Goal: Information Seeking & Learning: Learn about a topic

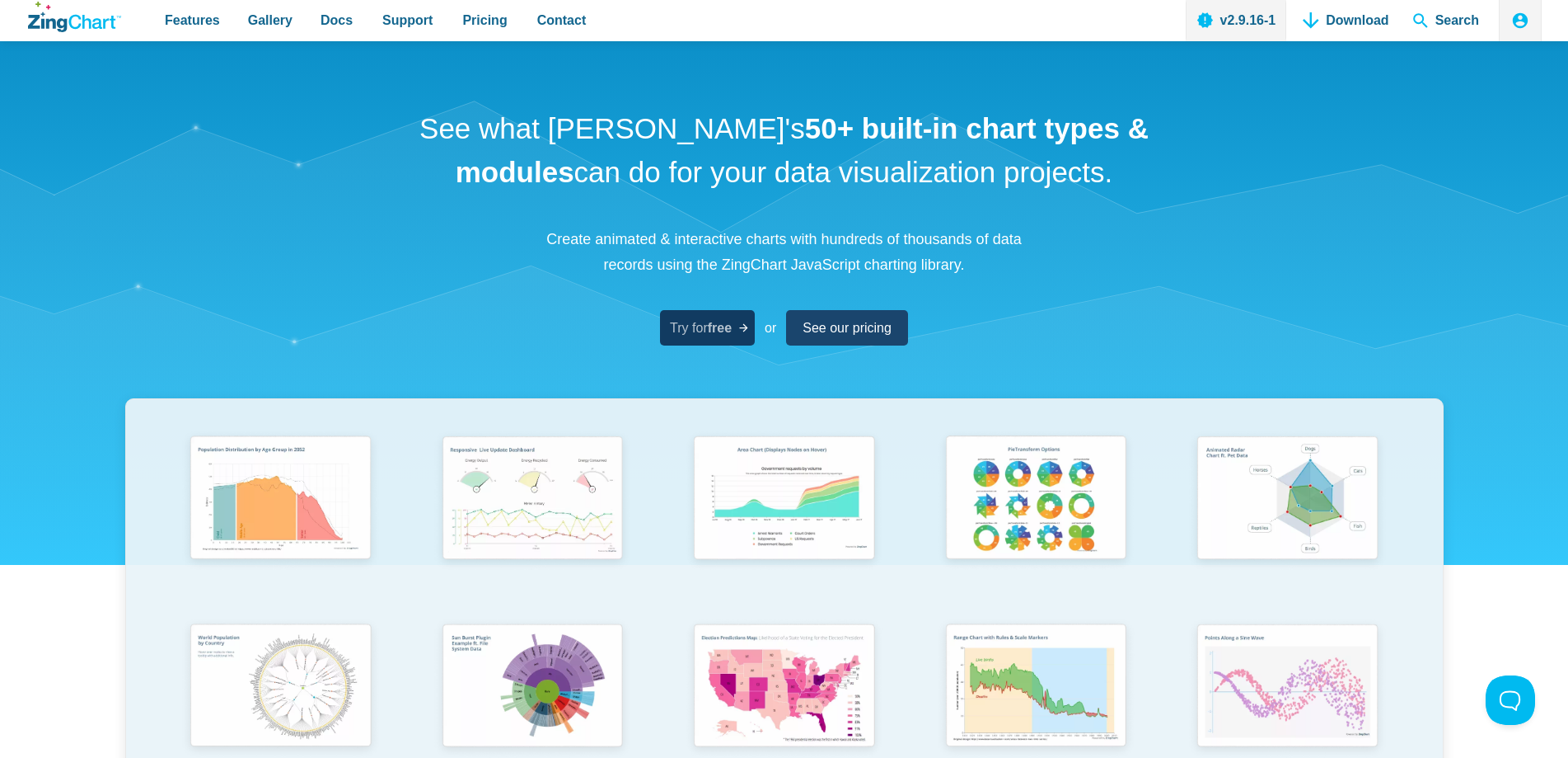
click at [705, 335] on span "Try for free" at bounding box center [701, 327] width 62 height 23
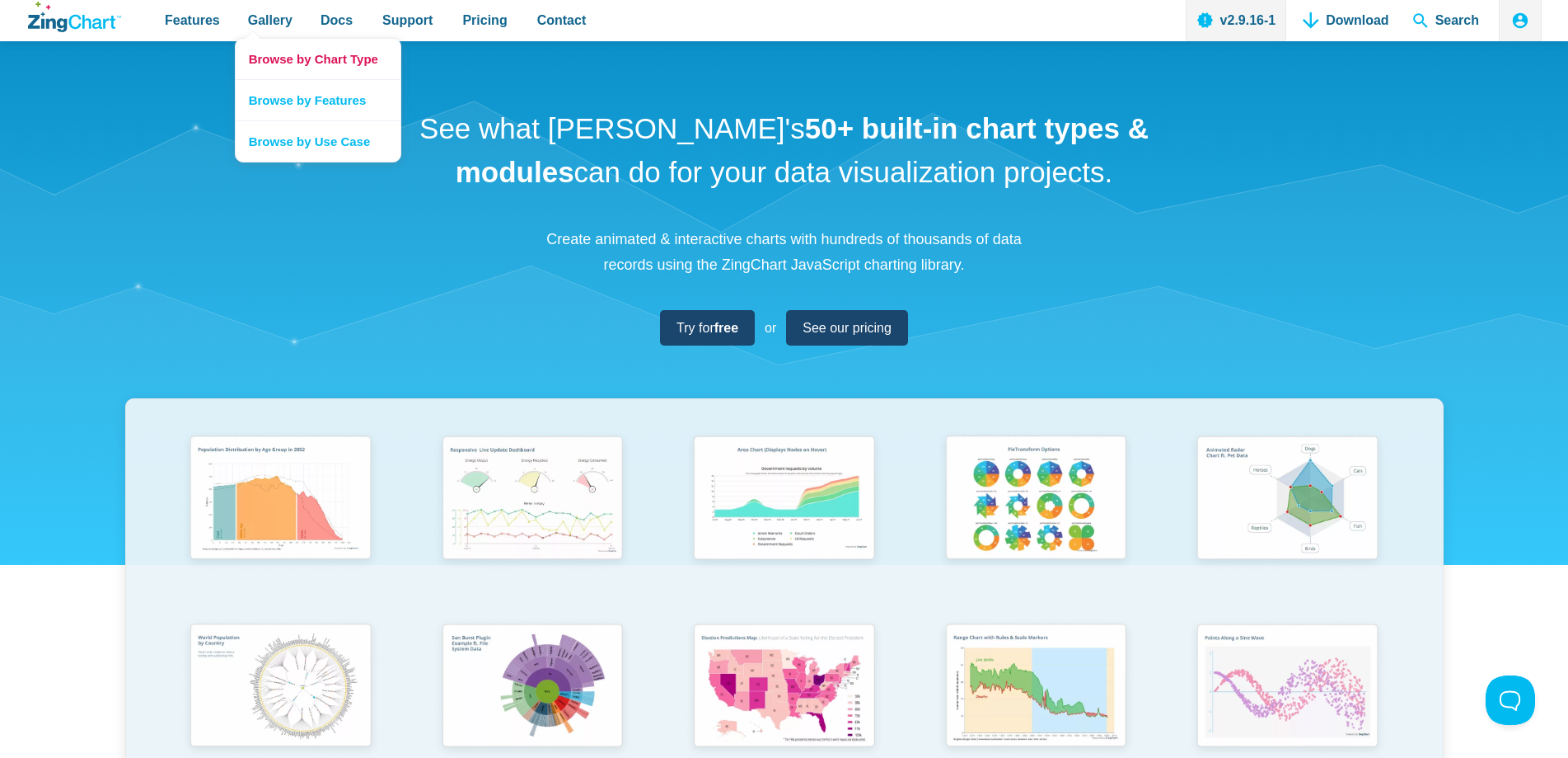
click at [278, 56] on link "Browse by Chart Type" at bounding box center [318, 58] width 165 height 40
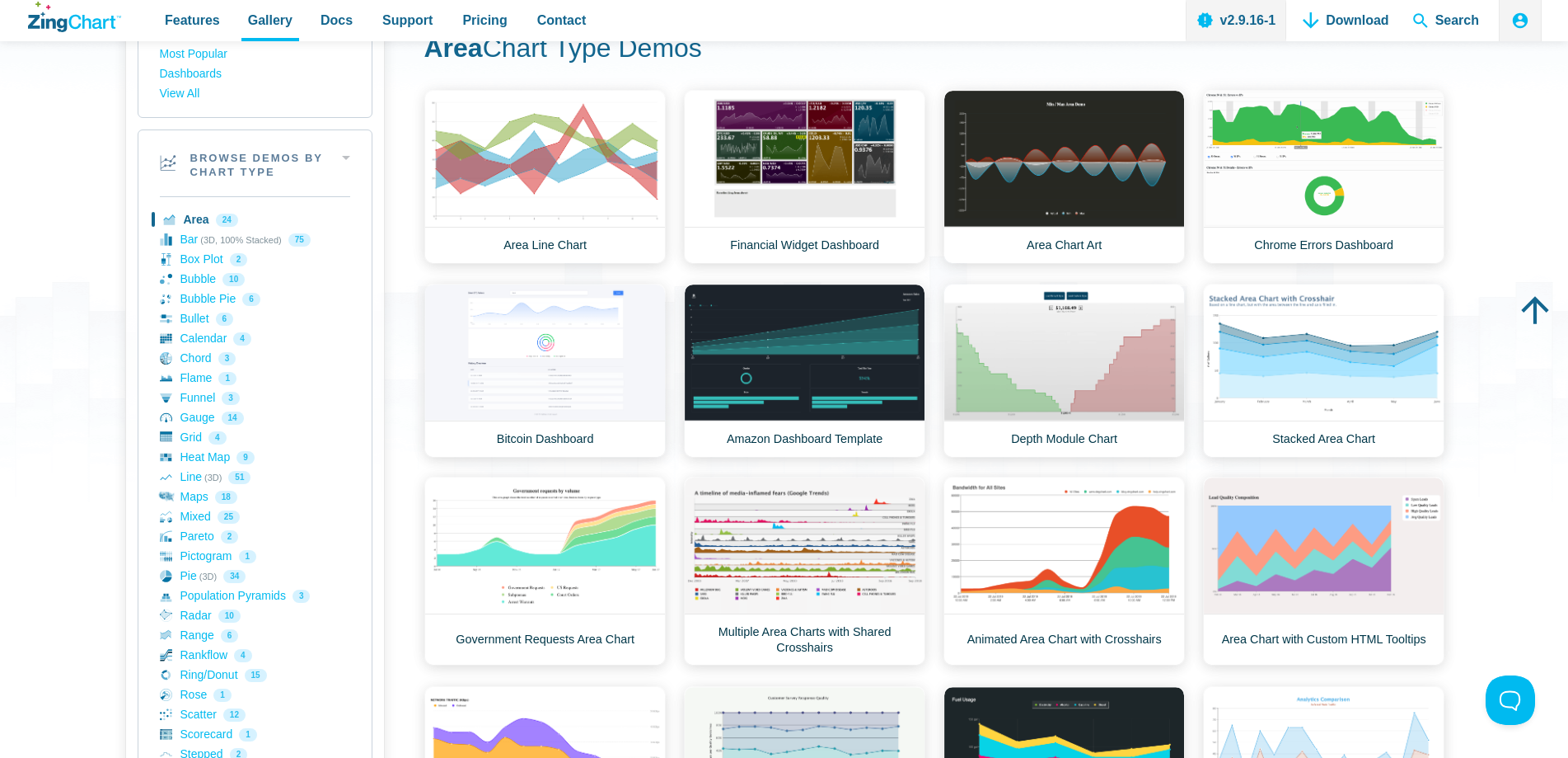
scroll to position [248, 0]
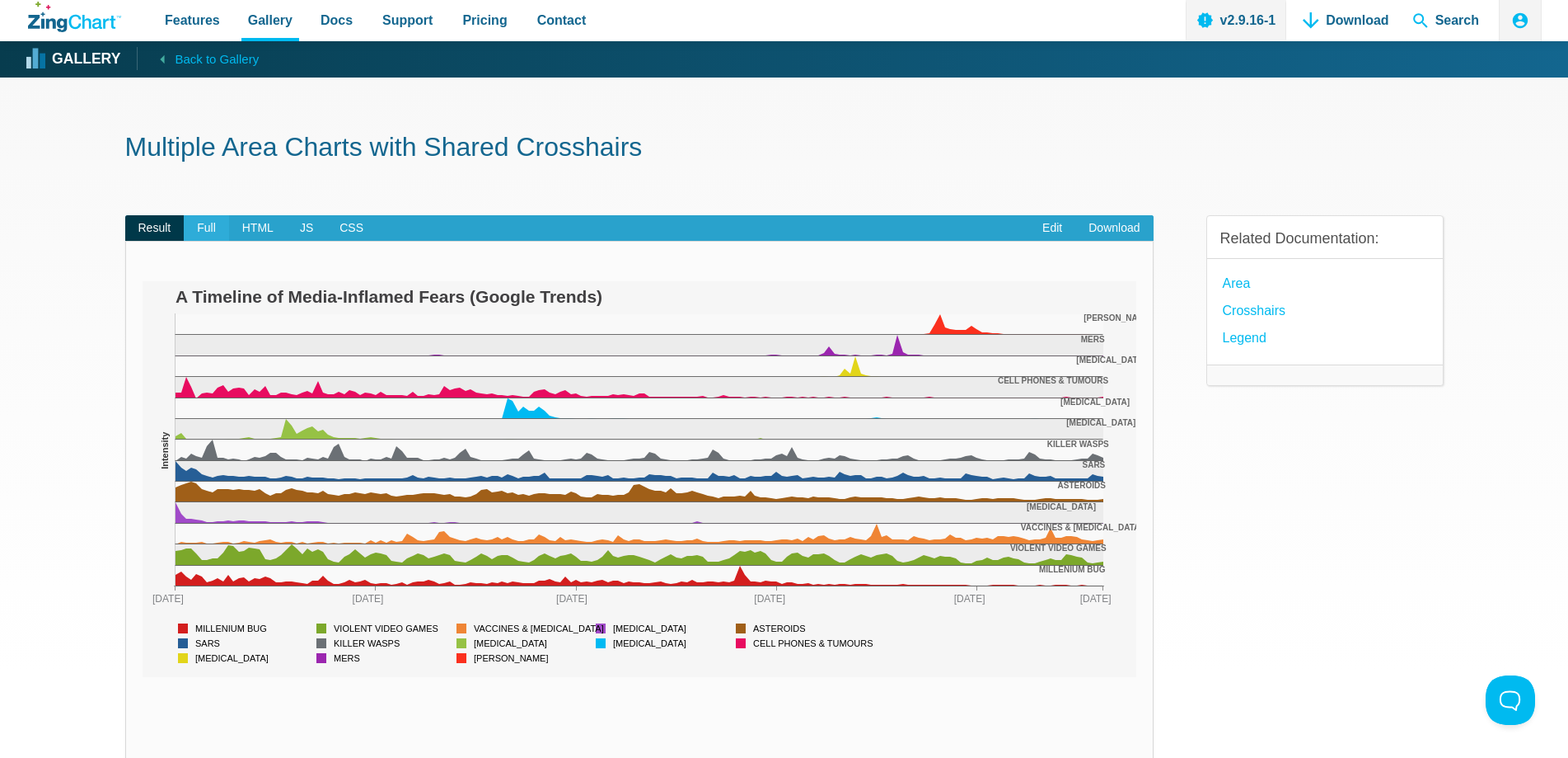
click at [214, 235] on span "Full" at bounding box center [206, 228] width 45 height 26
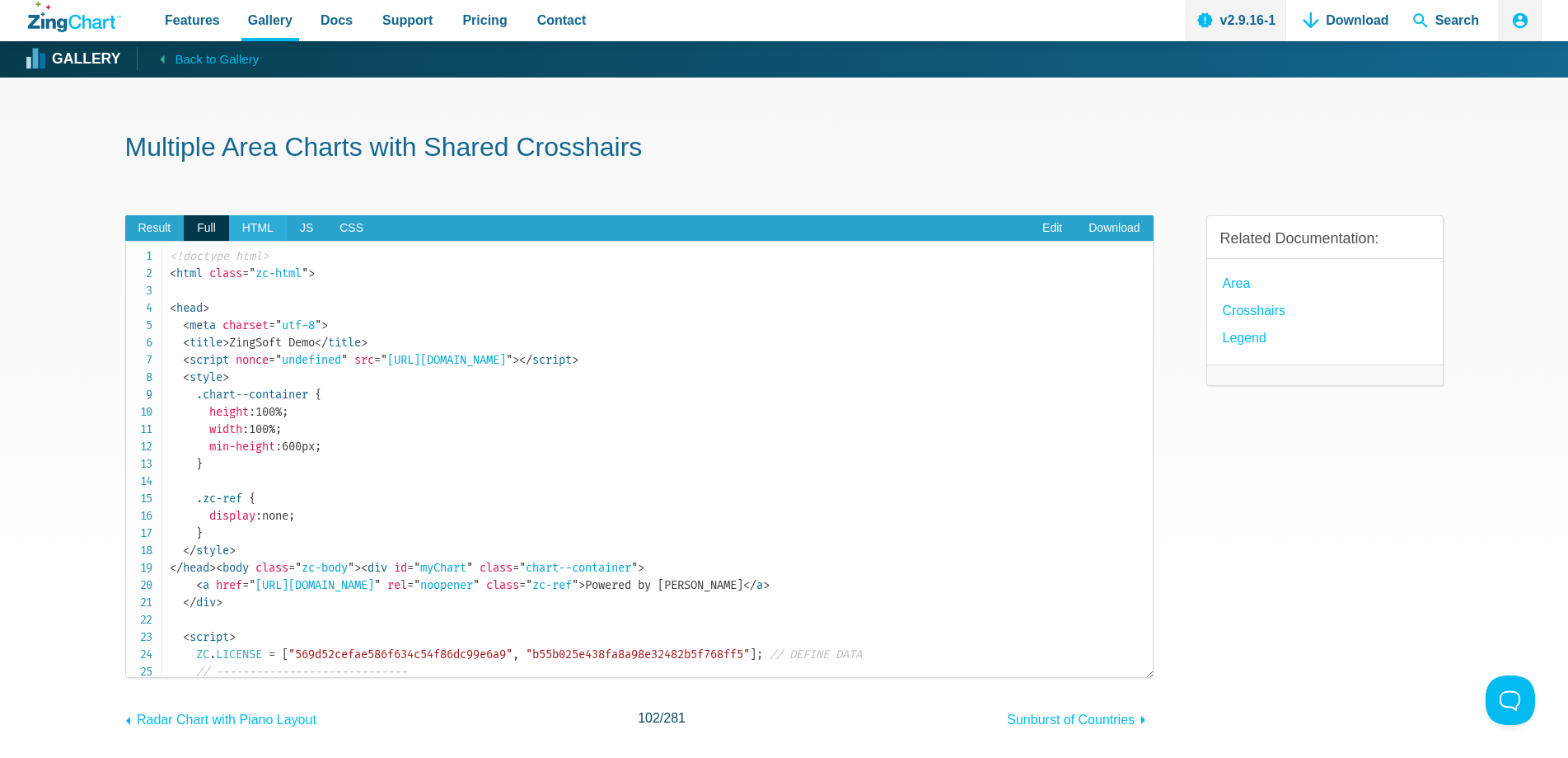
click at [257, 228] on span "HTML" at bounding box center [258, 228] width 58 height 26
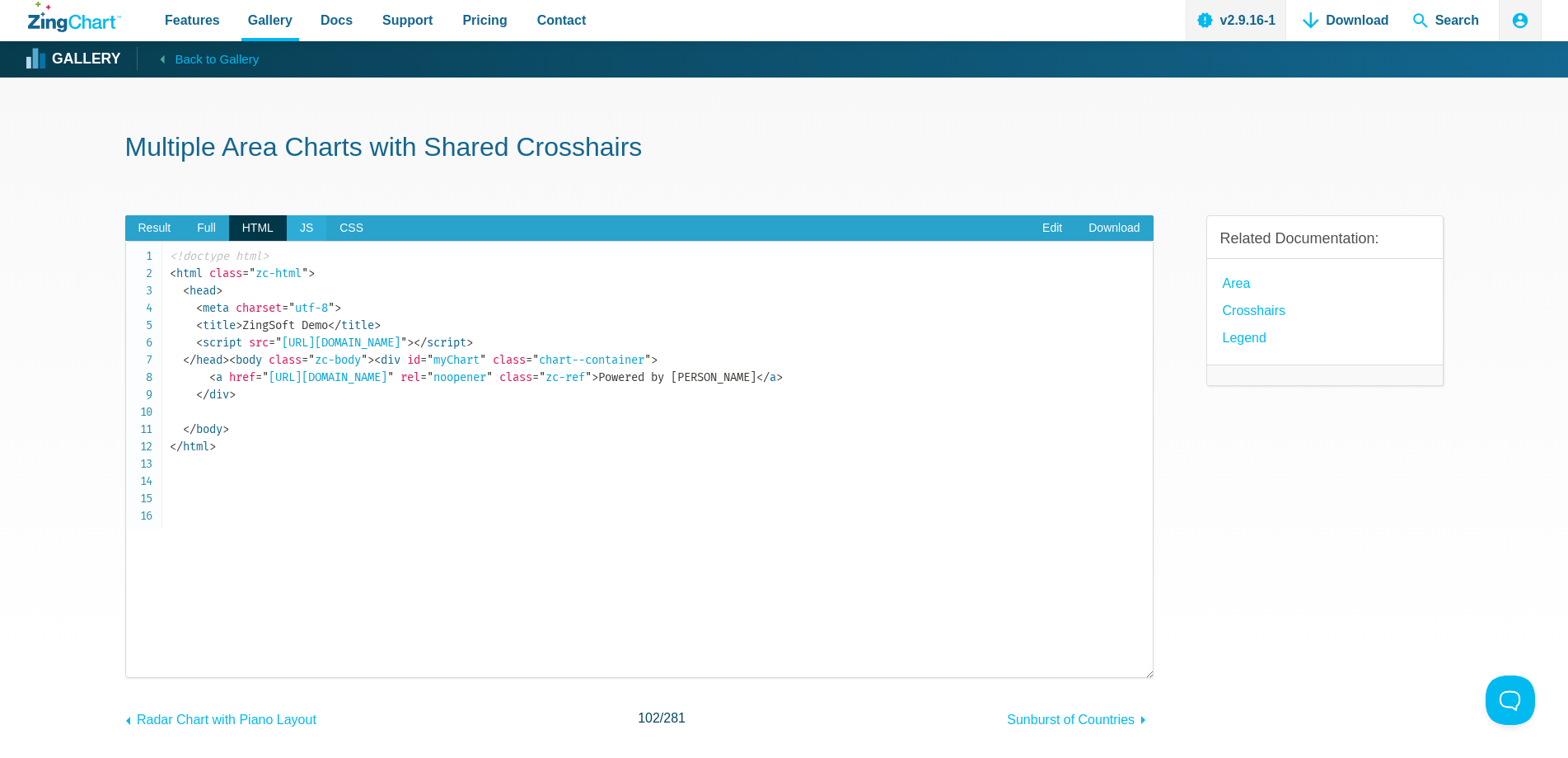
click at [287, 233] on span "JS" at bounding box center [307, 228] width 39 height 26
